Goal: Find specific page/section: Find specific page/section

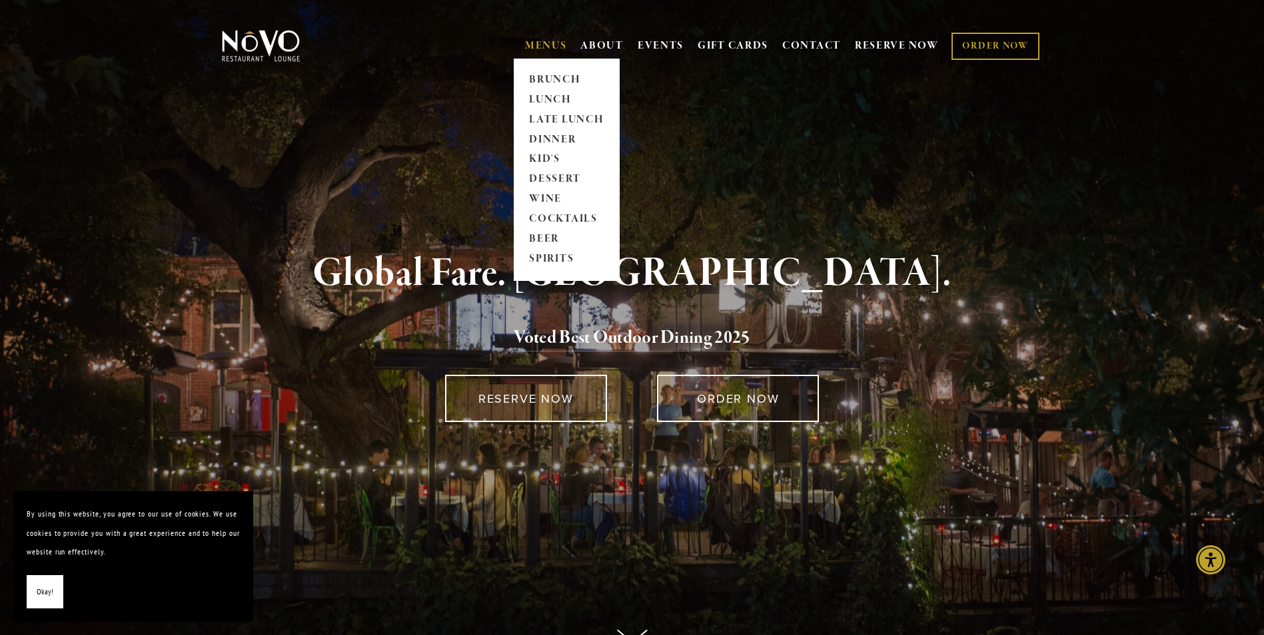
click at [538, 44] on link "MENUS" at bounding box center [546, 45] width 42 height 13
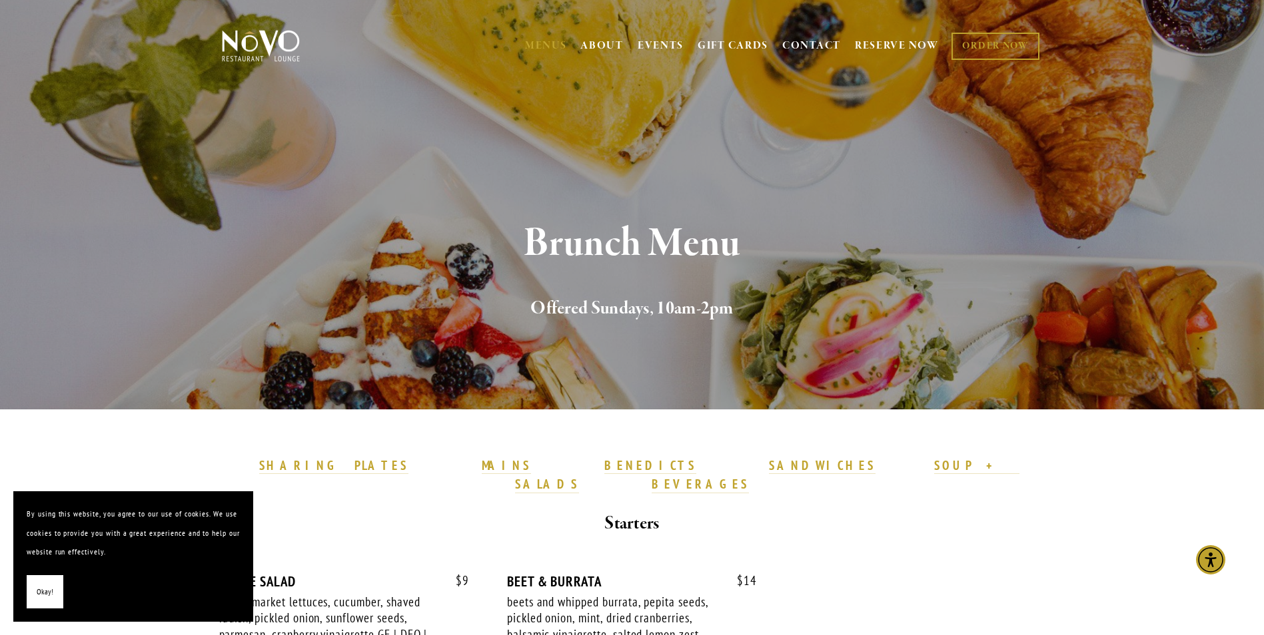
click at [36, 586] on button "Okay!" at bounding box center [45, 593] width 37 height 34
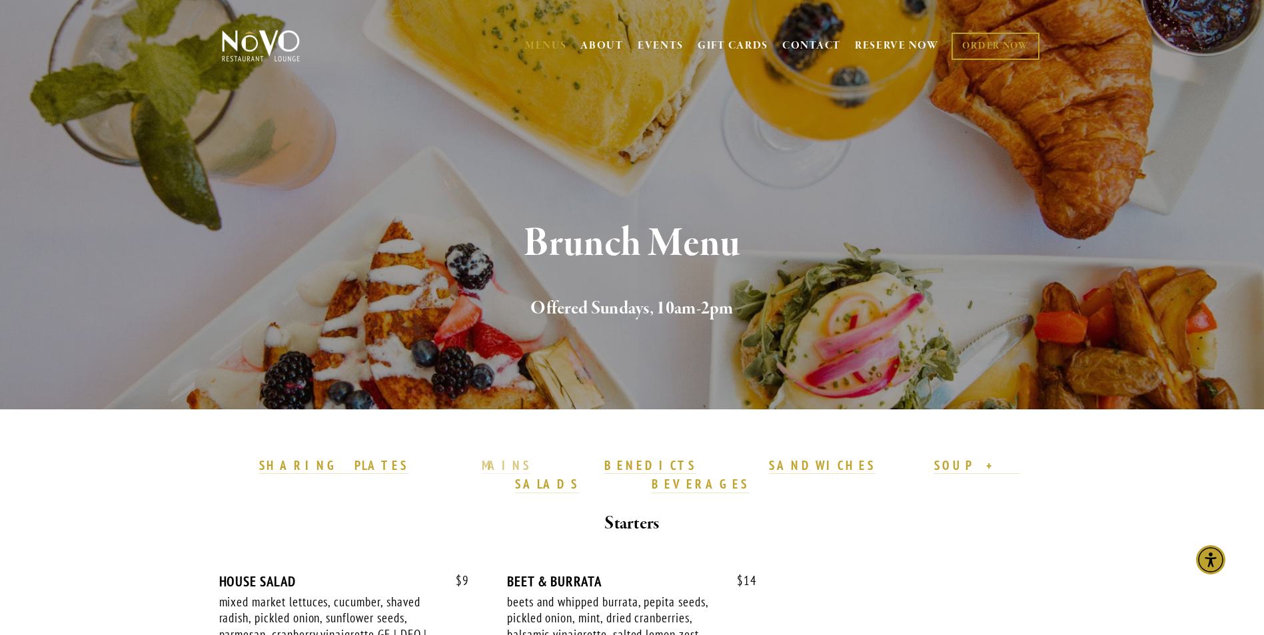
click at [516, 465] on strong "MAINS" at bounding box center [507, 466] width 50 height 16
click at [516, 461] on strong "MAINS" at bounding box center [507, 466] width 50 height 16
